Goal: Check status: Check status

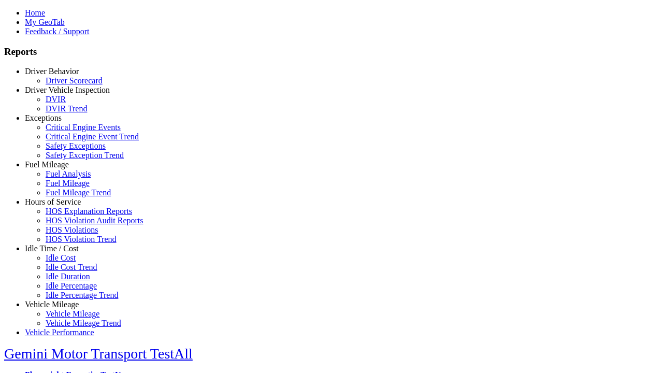
click at [60, 76] on link "Driver Behavior" at bounding box center [52, 71] width 54 height 9
click at [67, 85] on link "Driver Scorecard" at bounding box center [74, 80] width 57 height 9
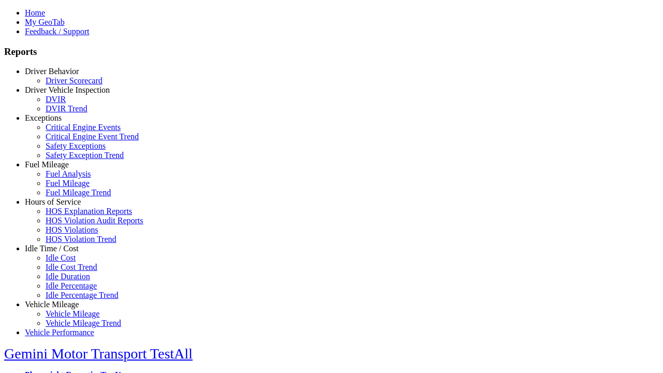
scroll to position [450, 0]
